Goal: Use online tool/utility: Utilize a website feature to perform a specific function

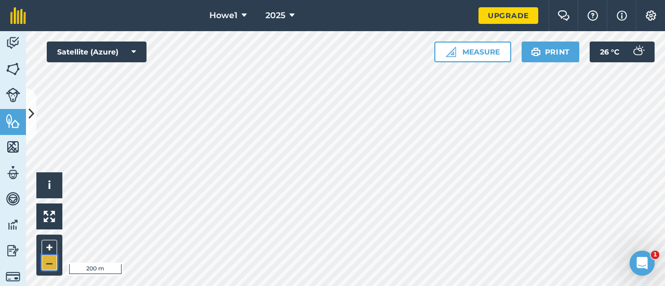
click at [49, 268] on button "–" at bounding box center [50, 263] width 16 height 15
click at [48, 245] on button "+" at bounding box center [50, 248] width 16 height 16
click at [53, 245] on button "+" at bounding box center [50, 248] width 16 height 16
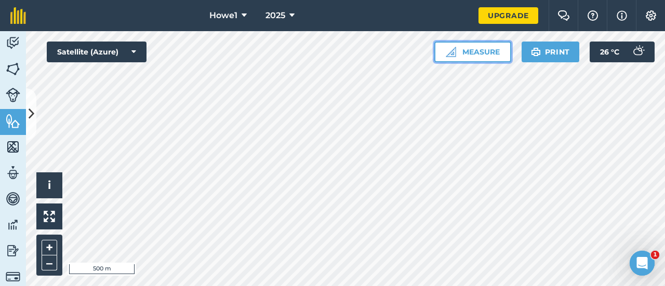
click at [476, 52] on button "Measure" at bounding box center [472, 52] width 77 height 21
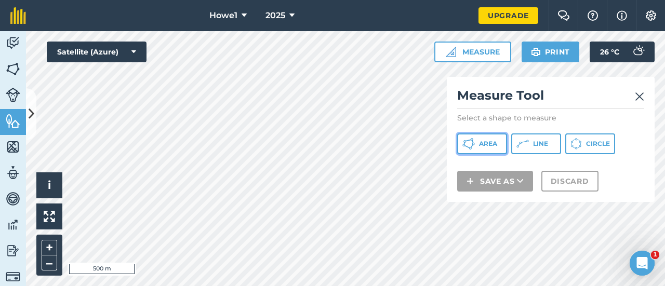
click at [477, 148] on button "Area" at bounding box center [482, 144] width 50 height 21
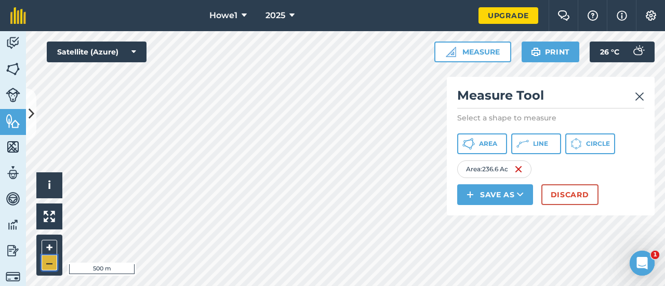
click at [47, 264] on button "–" at bounding box center [50, 263] width 16 height 15
click at [490, 143] on span "Area" at bounding box center [488, 144] width 18 height 8
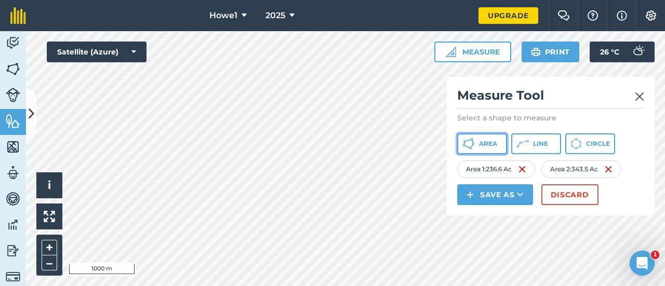
click at [495, 148] on span "Area" at bounding box center [488, 144] width 18 height 8
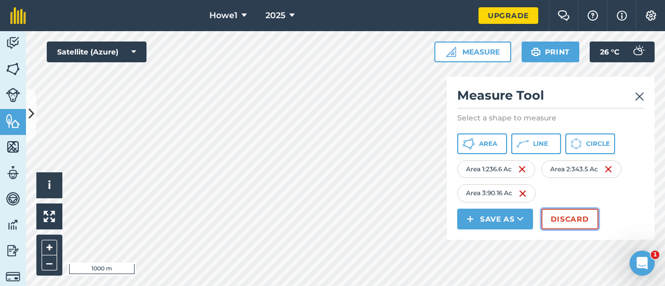
click at [585, 215] on button "Discard" at bounding box center [569, 219] width 57 height 21
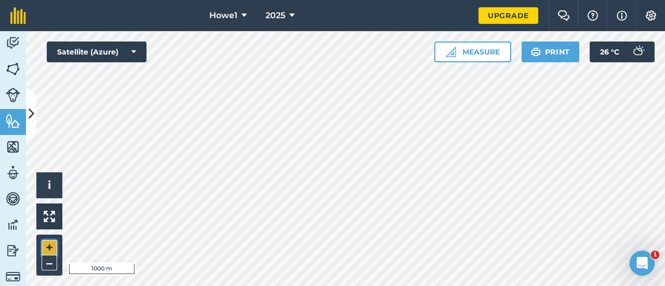
click at [51, 247] on button "+" at bounding box center [50, 248] width 16 height 16
click at [473, 50] on button "Measure" at bounding box center [472, 52] width 77 height 21
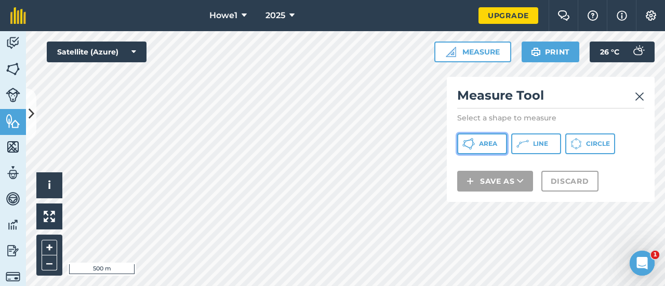
click at [494, 144] on span "Area" at bounding box center [488, 144] width 18 height 8
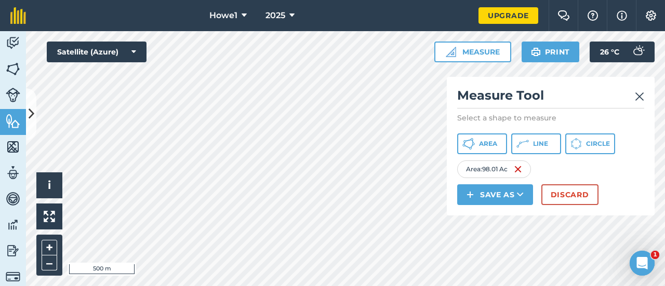
click at [639, 95] on img at bounding box center [639, 96] width 9 height 12
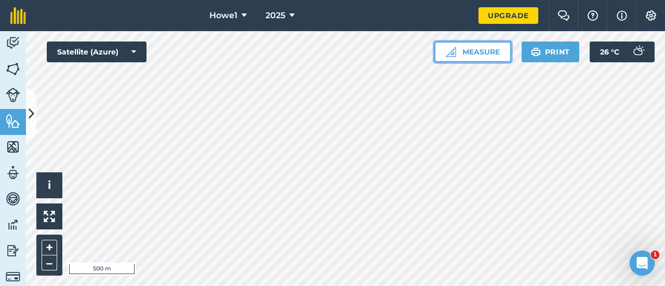
click at [487, 57] on button "Measure" at bounding box center [472, 52] width 77 height 21
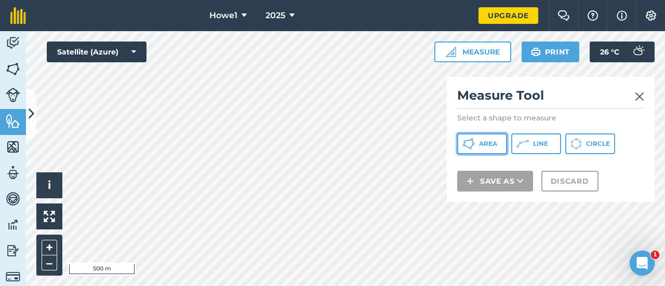
click at [490, 144] on span "Area" at bounding box center [488, 144] width 18 height 8
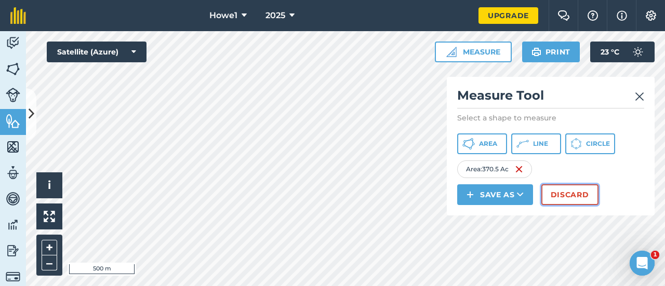
click at [551, 196] on button "Discard" at bounding box center [569, 194] width 57 height 21
